Goal: Task Accomplishment & Management: Use online tool/utility

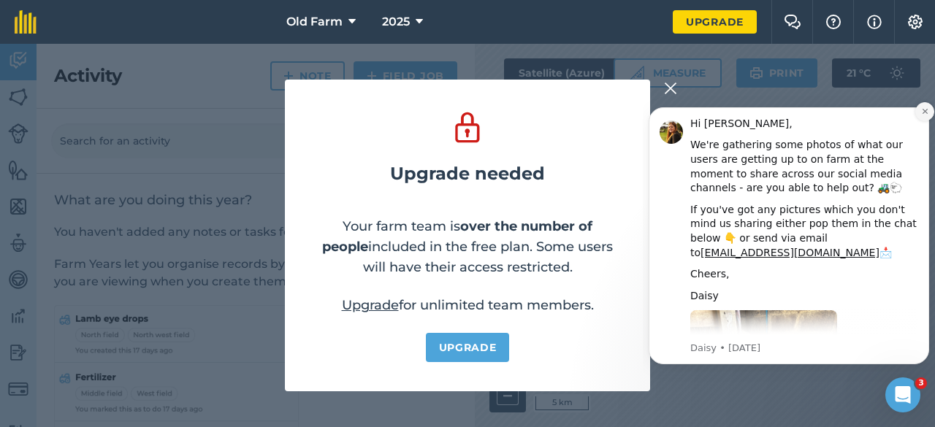
click at [924, 109] on icon "Dismiss notification" at bounding box center [925, 111] width 8 height 8
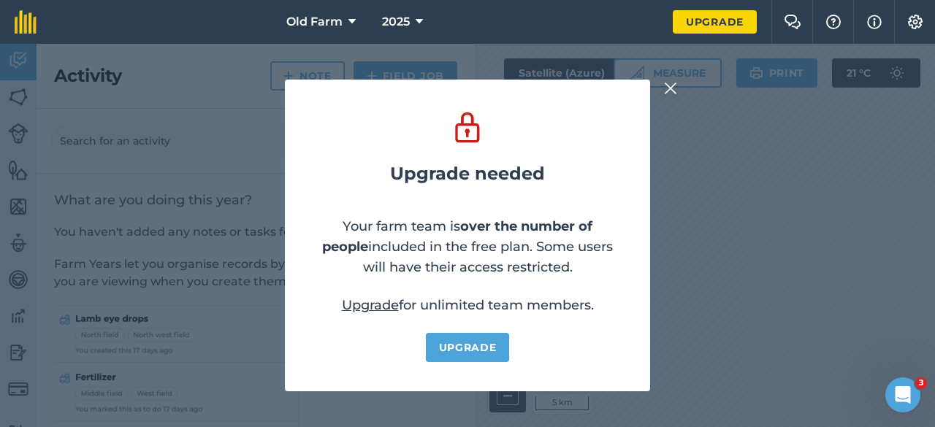
click at [672, 82] on img at bounding box center [670, 89] width 13 height 18
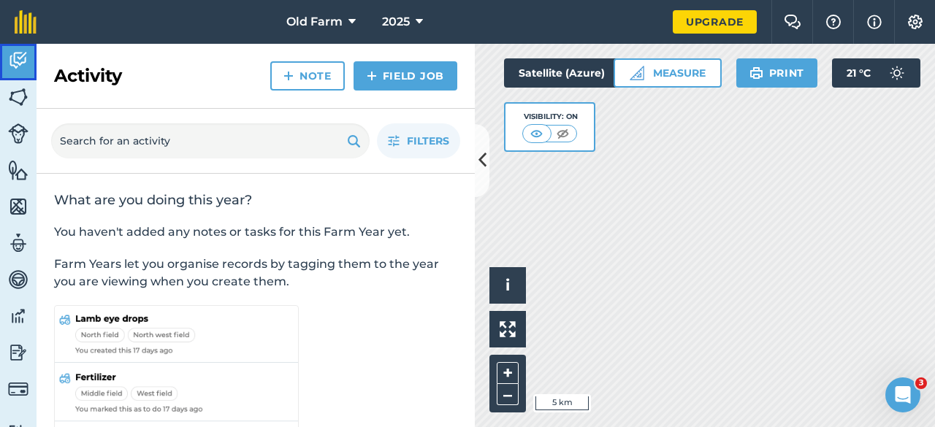
click at [20, 56] on img at bounding box center [18, 61] width 20 height 22
click at [19, 39] on link at bounding box center [25, 22] width 51 height 44
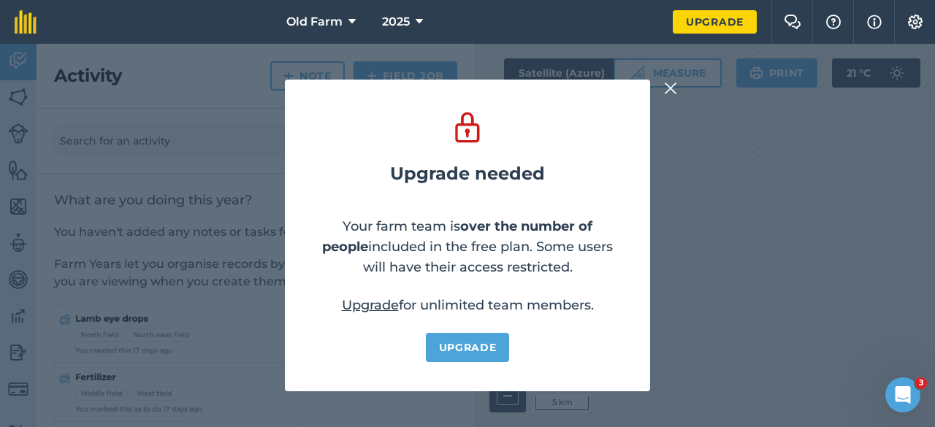
click at [664, 96] on img at bounding box center [670, 89] width 13 height 18
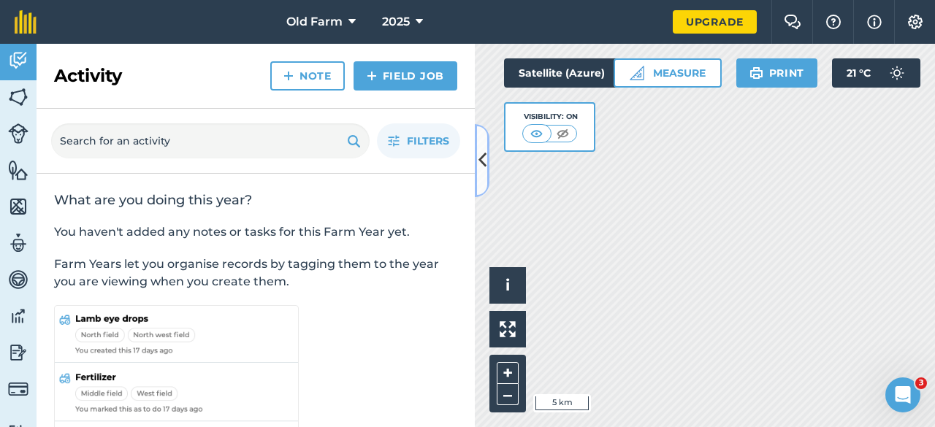
click at [475, 159] on button at bounding box center [482, 160] width 15 height 73
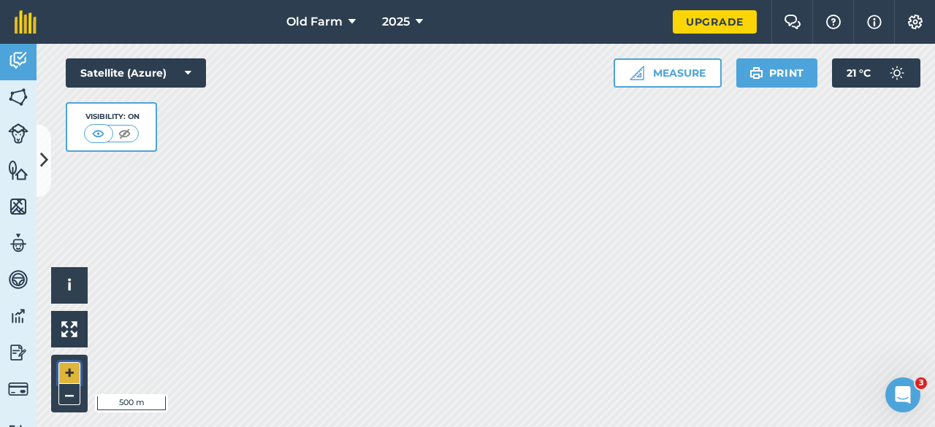
click at [68, 375] on button "+" at bounding box center [69, 373] width 22 height 22
click at [934, 0] on html "Old Farm 2025 Upgrade Farm Chat Help Info Settings Map printing is not availabl…" at bounding box center [467, 213] width 935 height 427
